Goal: Task Accomplishment & Management: Complete application form

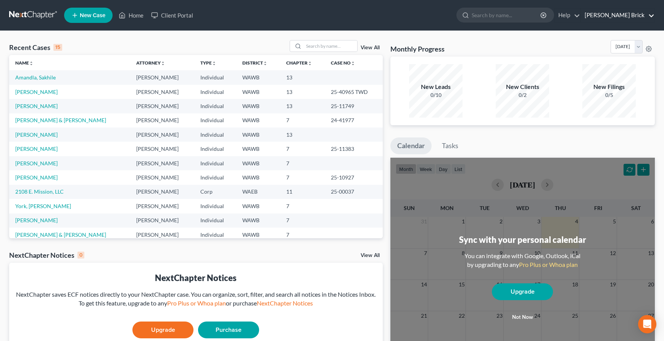
click at [625, 12] on link "[PERSON_NAME] Brick" at bounding box center [618, 15] width 74 height 14
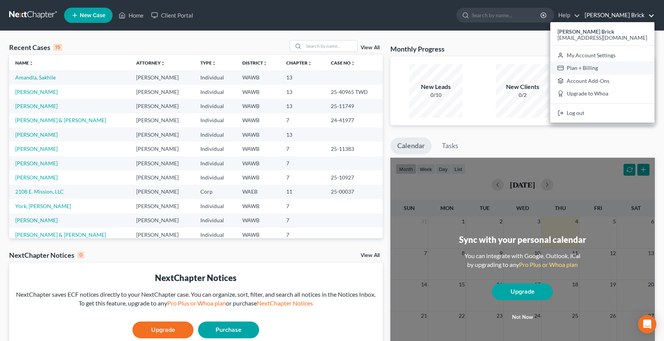
click at [616, 68] on link "Plan + Billing" at bounding box center [603, 67] width 104 height 13
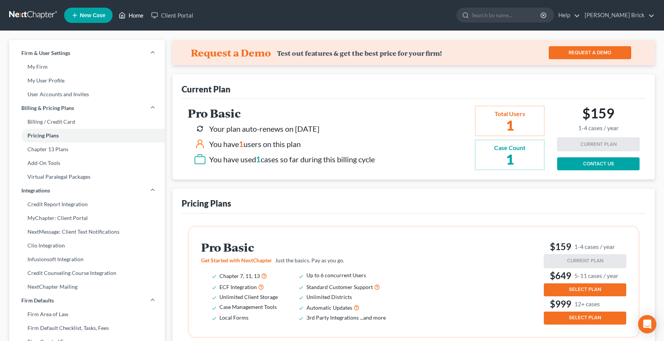
click at [131, 16] on link "Home" at bounding box center [131, 15] width 32 height 14
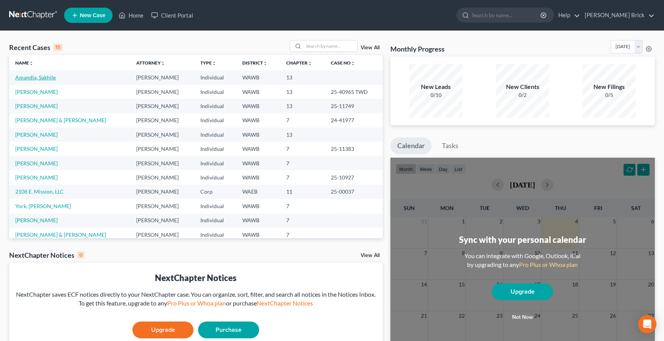
click at [49, 77] on link "Amandla, Sakhile" at bounding box center [35, 77] width 40 height 6
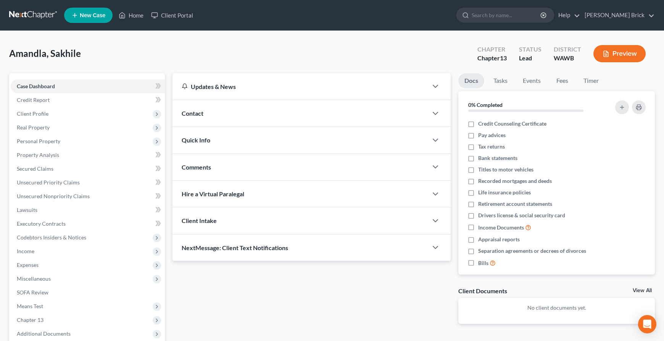
scroll to position [78, 0]
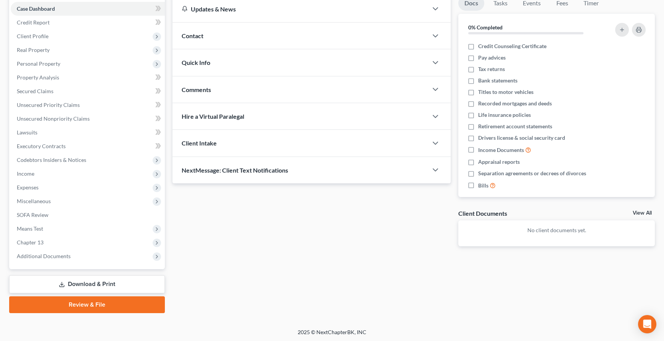
click at [87, 284] on link "Download & Print" at bounding box center [87, 284] width 156 height 18
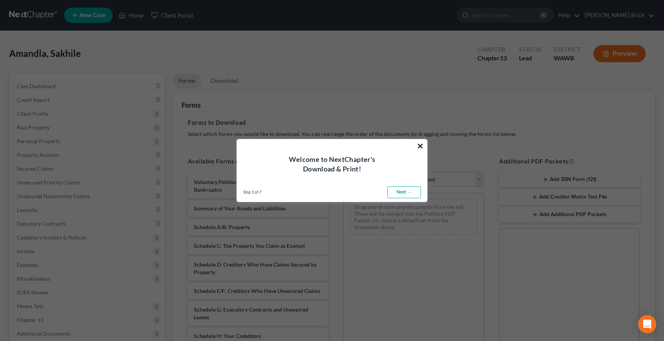
click at [421, 145] on button "×" at bounding box center [420, 146] width 7 height 12
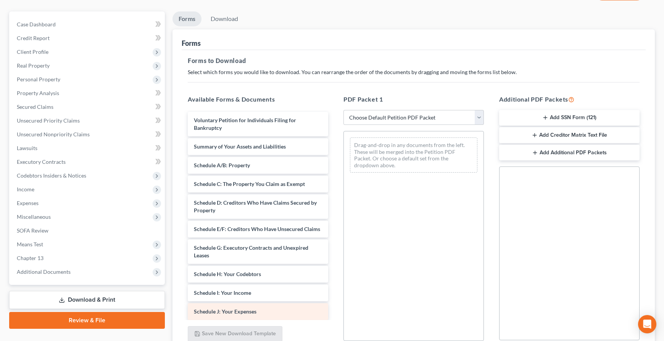
scroll to position [31, 0]
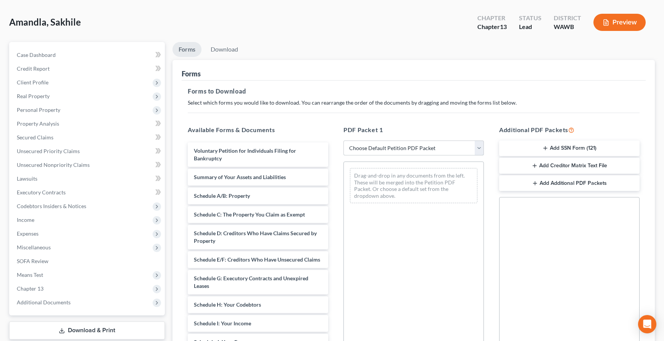
click at [411, 147] on select "Choose Default Petition PDF Packet Complete Bankruptcy Petition (all forms and …" at bounding box center [414, 148] width 141 height 15
select select "0"
click at [344, 141] on select "Choose Default Petition PDF Packet Complete Bankruptcy Petition (all forms and …" at bounding box center [414, 148] width 141 height 15
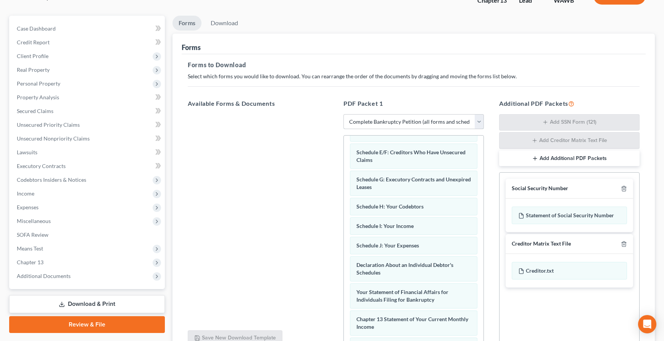
scroll to position [131, 0]
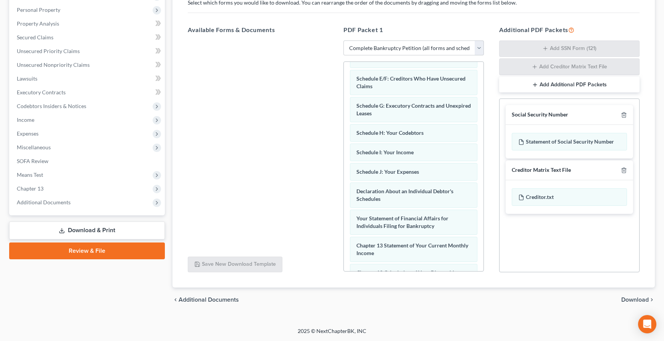
click at [635, 301] on span "Download" at bounding box center [635, 300] width 27 height 6
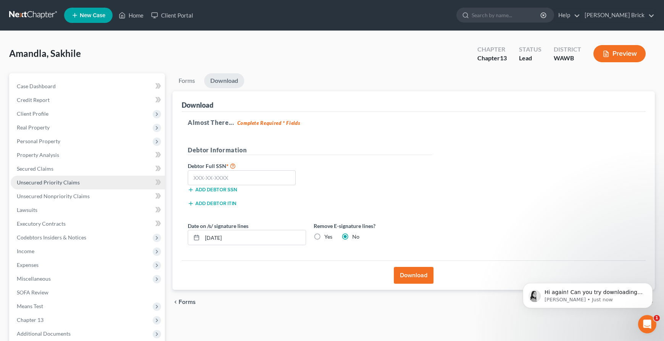
scroll to position [0, 0]
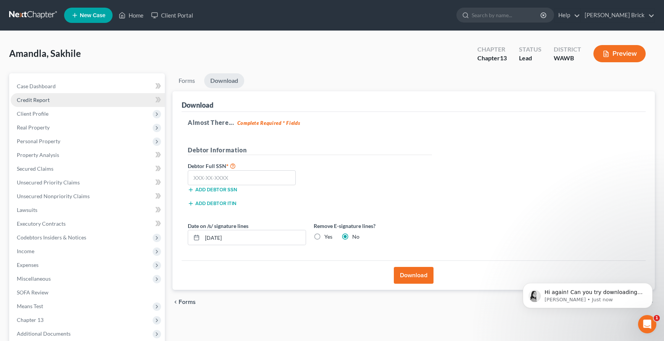
click at [54, 100] on link "Credit Report" at bounding box center [88, 100] width 154 height 14
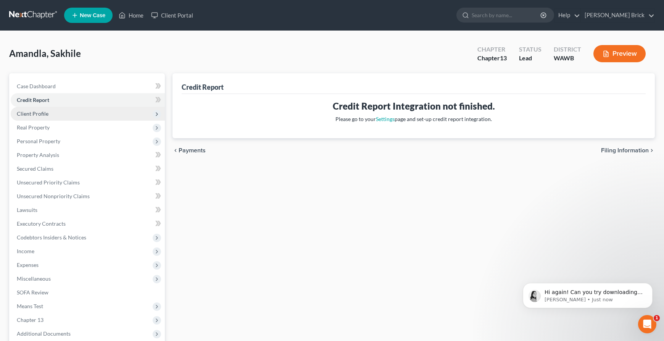
click at [52, 110] on span "Client Profile" at bounding box center [88, 114] width 154 height 14
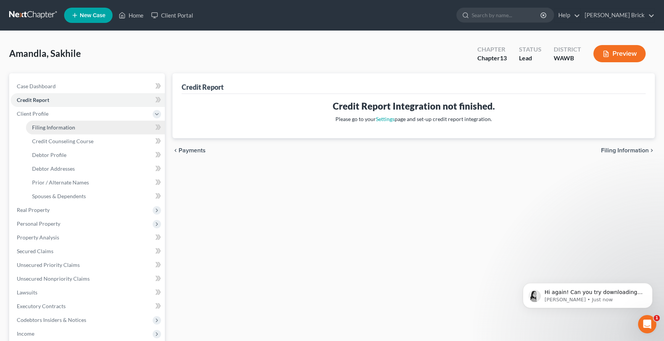
click at [90, 122] on link "Filing Information" at bounding box center [95, 128] width 139 height 14
select select "1"
select select "0"
select select "3"
select select "50"
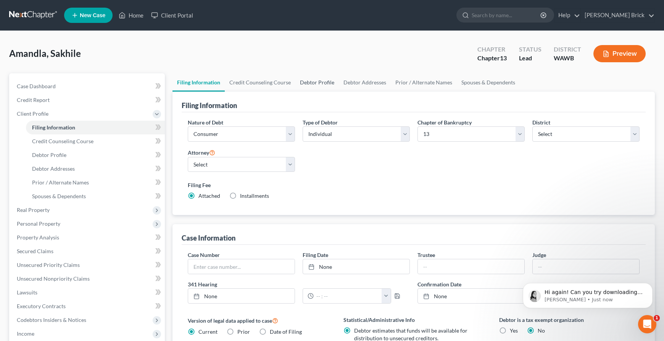
click at [324, 82] on link "Debtor Profile" at bounding box center [318, 82] width 44 height 18
select select "1"
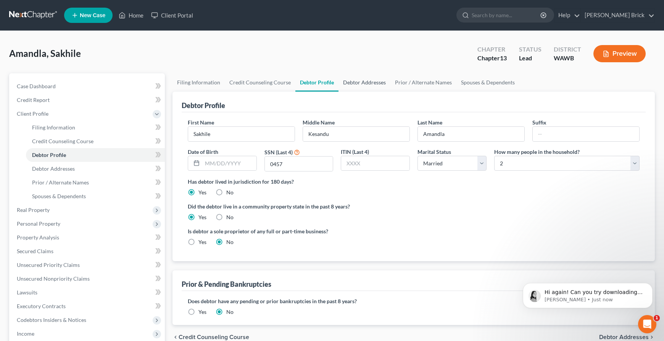
click at [370, 77] on link "Debtor Addresses" at bounding box center [365, 82] width 52 height 18
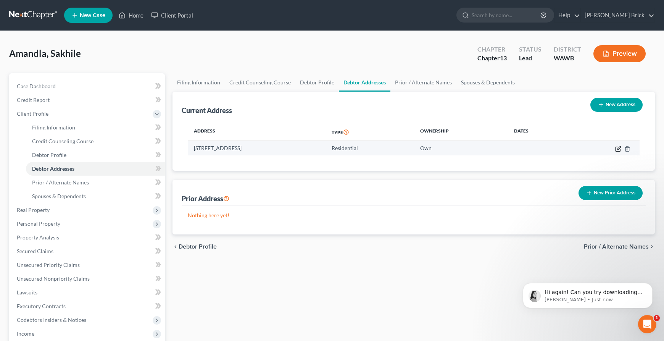
click at [619, 149] on icon "button" at bounding box center [618, 147] width 3 height 3
select select "50"
select select "16"
select select "0"
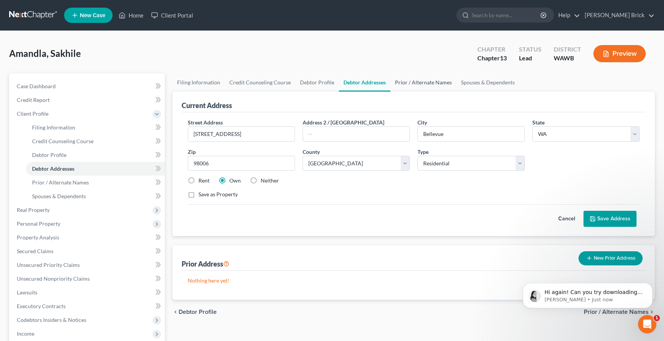
click at [419, 79] on link "Prior / Alternate Names" at bounding box center [424, 82] width 66 height 18
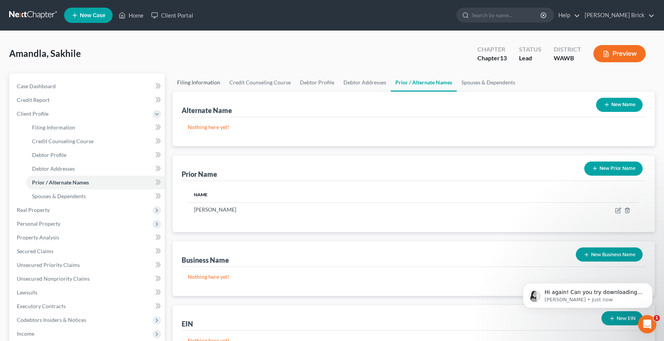
click at [192, 82] on link "Filing Information" at bounding box center [199, 82] width 52 height 18
select select "1"
select select "0"
select select "3"
select select "87"
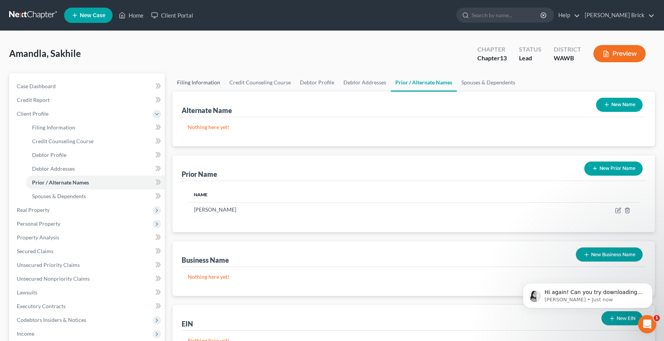
select select "0"
select select "50"
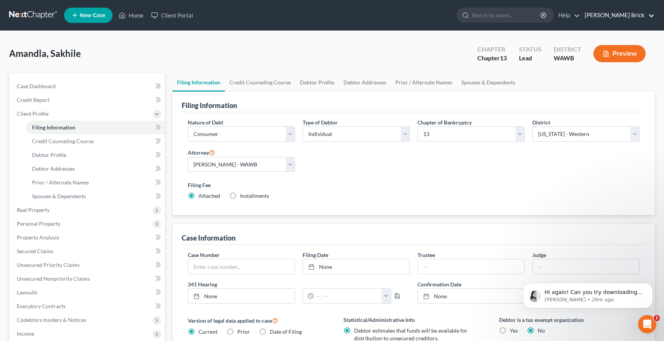
click at [613, 15] on link "[PERSON_NAME] Brick" at bounding box center [618, 15] width 74 height 14
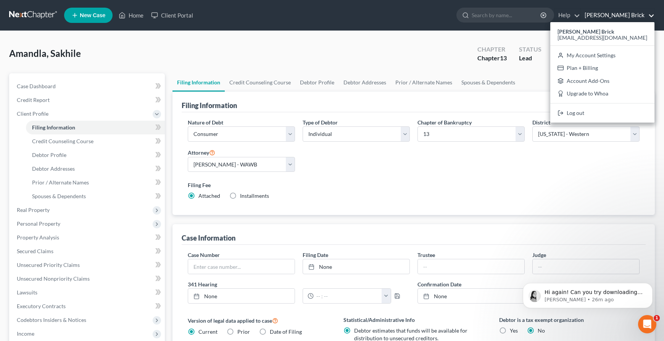
click at [614, 15] on link "[PERSON_NAME] Brick" at bounding box center [618, 15] width 74 height 14
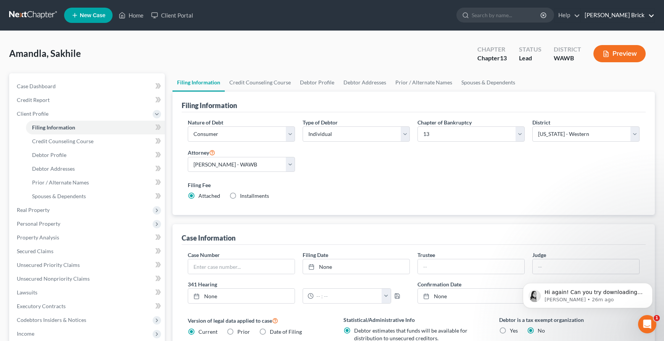
click at [615, 15] on link "[PERSON_NAME] Brick" at bounding box center [618, 15] width 74 height 14
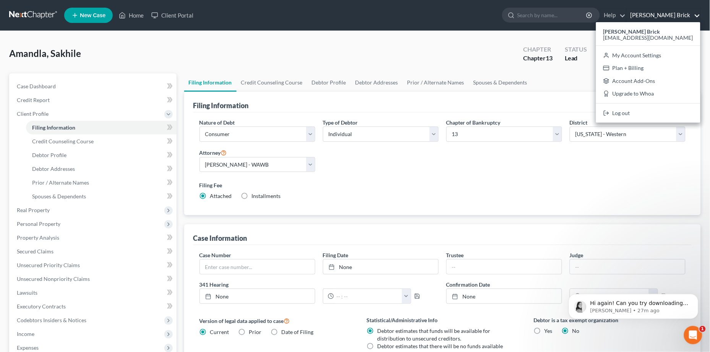
click at [227, 48] on div "Amandla, Sakhile Upgraded Chapter Chapter 13 Status Lead District [GEOGRAPHIC_D…" at bounding box center [354, 56] width 691 height 33
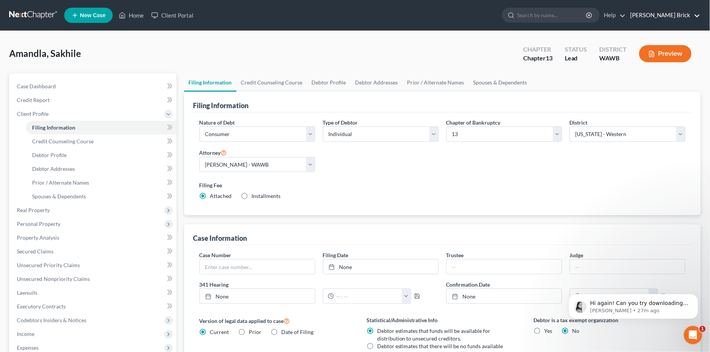
click at [664, 16] on link "[PERSON_NAME] Brick" at bounding box center [663, 15] width 74 height 14
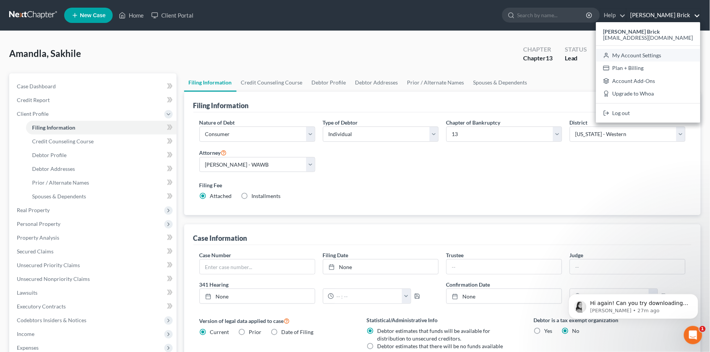
click at [647, 55] on link "My Account Settings" at bounding box center [648, 55] width 104 height 13
